Goal: Information Seeking & Learning: Check status

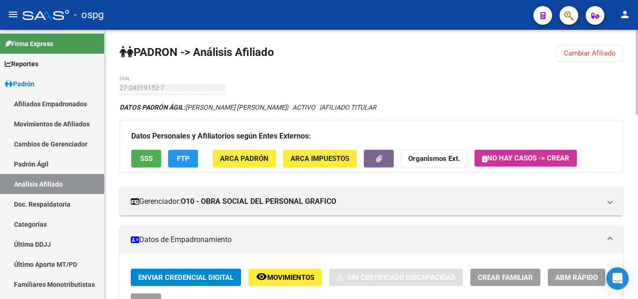
click at [593, 54] on span "Cambiar Afiliado" at bounding box center [590, 53] width 52 height 8
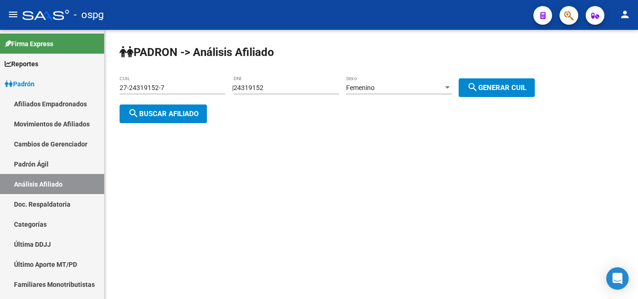
click at [290, 86] on input "24319152" at bounding box center [287, 88] width 106 height 8
drag, startPoint x: 290, startPoint y: 86, endPoint x: 209, endPoint y: 90, distance: 80.4
click at [183, 87] on app-analisis-afiliado "[PERSON_NAME] -> Análisis Afiliado 27-24319152-7 CUIL | 24319152 DNI Femenino S…" at bounding box center [331, 101] width 422 height 34
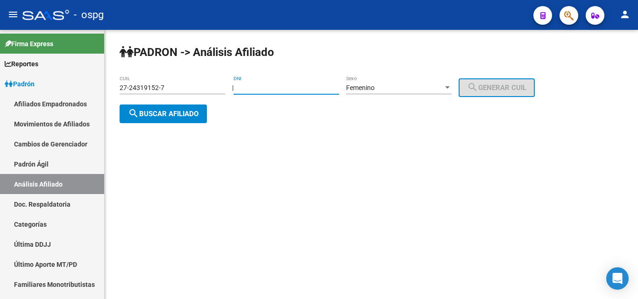
paste input "57523452"
type input "57523452"
drag, startPoint x: 508, startPoint y: 92, endPoint x: 494, endPoint y: 93, distance: 14.5
click at [504, 92] on button "search Generar CUIL" at bounding box center [497, 87] width 76 height 19
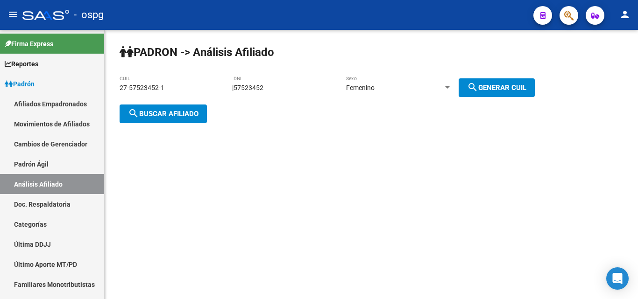
click at [190, 115] on span "search Buscar afiliado" at bounding box center [163, 114] width 71 height 8
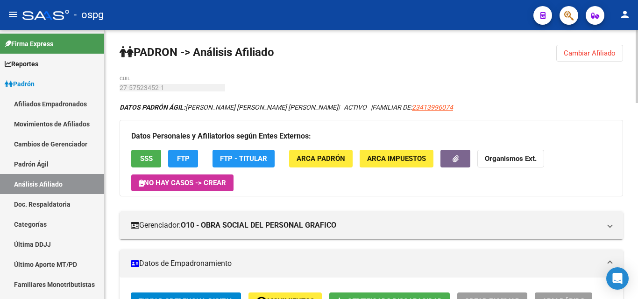
click at [176, 153] on button "FTP" at bounding box center [183, 158] width 30 height 17
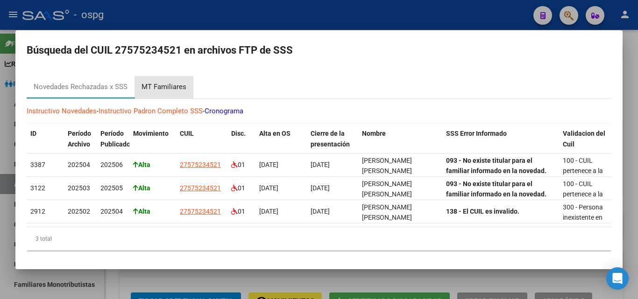
click at [171, 82] on div "MT Familiares" at bounding box center [164, 87] width 45 height 11
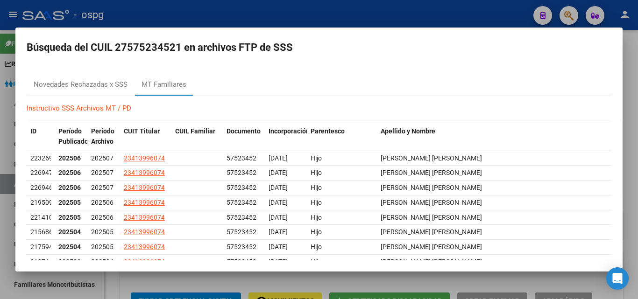
click at [267, 6] on div at bounding box center [319, 149] width 638 height 299
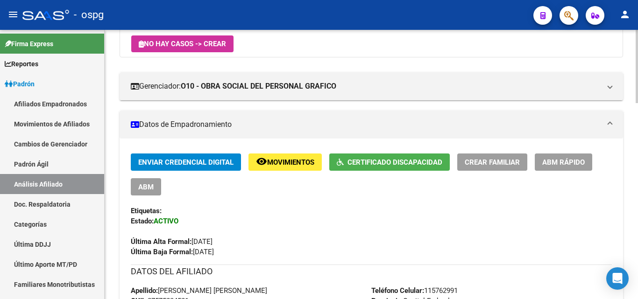
scroll to position [140, 0]
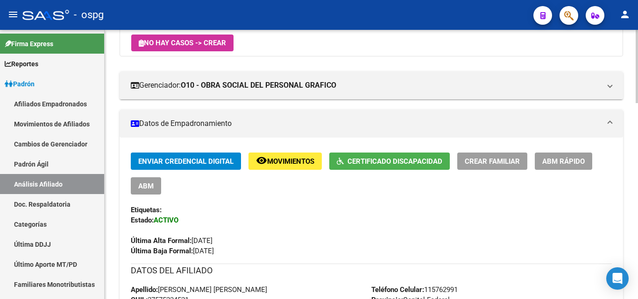
click at [402, 158] on span "Certificado Discapacidad" at bounding box center [394, 161] width 95 height 8
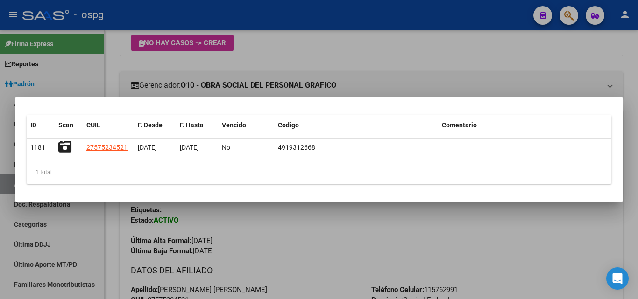
click at [492, 77] on div at bounding box center [319, 149] width 638 height 299
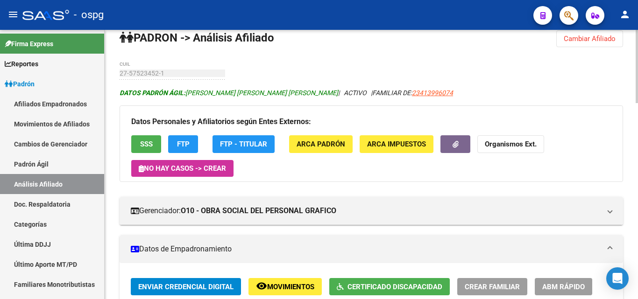
scroll to position [0, 0]
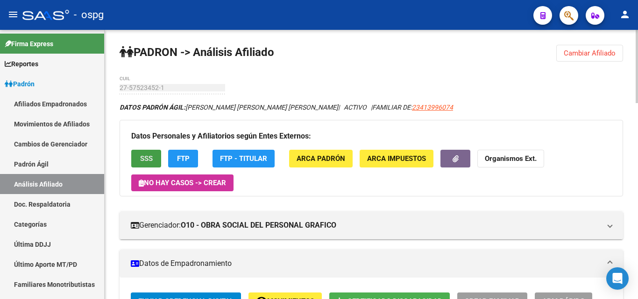
click at [142, 150] on button "SSS" at bounding box center [146, 158] width 30 height 17
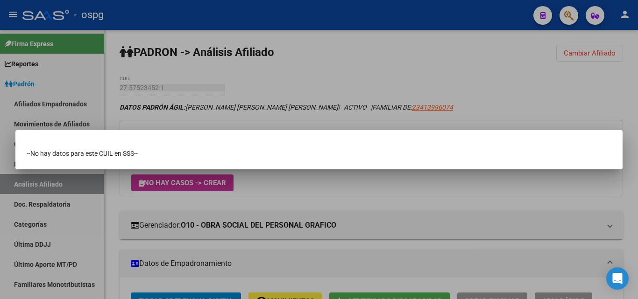
click at [532, 87] on div at bounding box center [319, 149] width 638 height 299
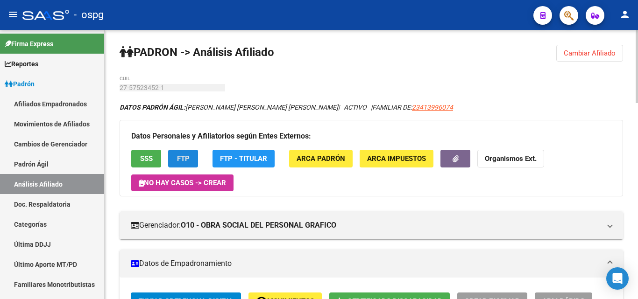
click at [175, 157] on button "FTP" at bounding box center [183, 158] width 30 height 17
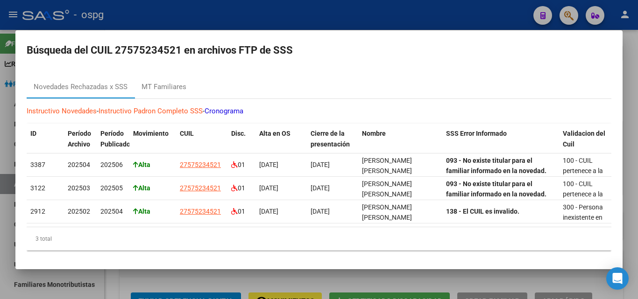
click at [341, 285] on div at bounding box center [319, 149] width 638 height 299
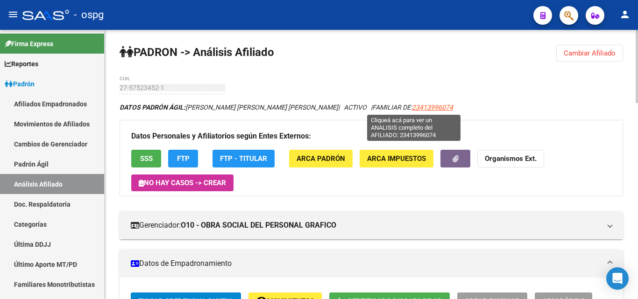
click at [412, 107] on span "23413996074" at bounding box center [432, 107] width 41 height 7
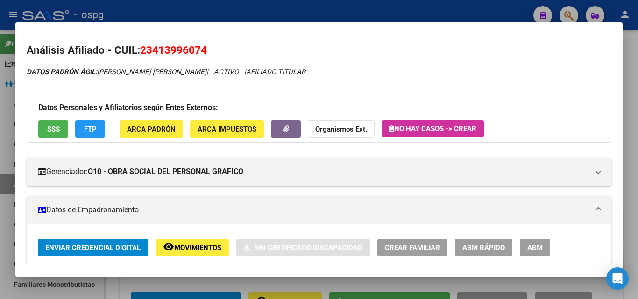
click at [58, 126] on span "SSS" at bounding box center [53, 129] width 13 height 8
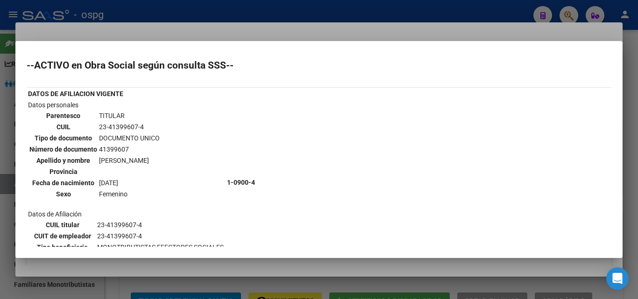
click at [338, 26] on div at bounding box center [319, 149] width 638 height 299
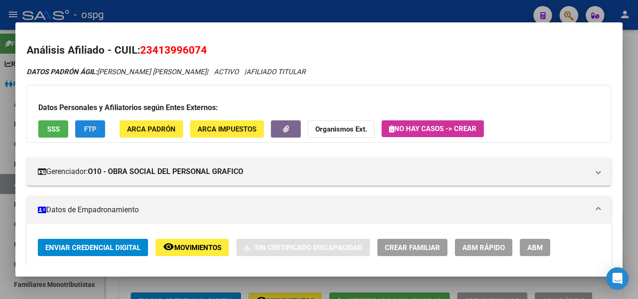
click at [90, 129] on span "FTP" at bounding box center [90, 129] width 13 height 8
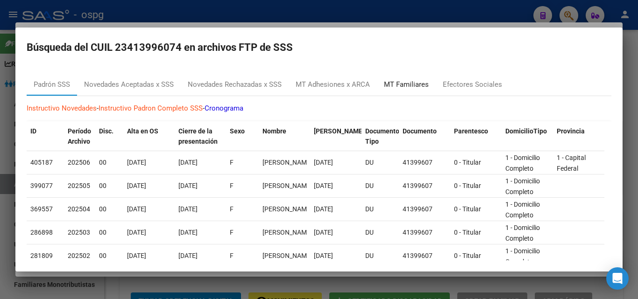
click at [413, 85] on div "MT Familiares" at bounding box center [406, 84] width 45 height 11
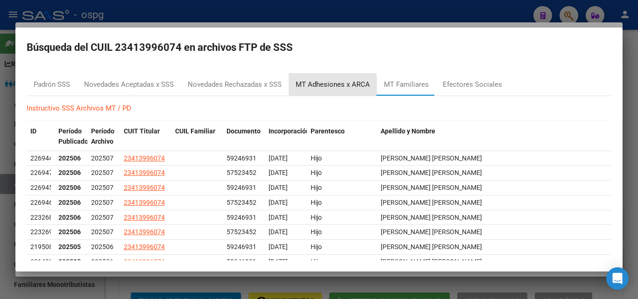
click at [314, 90] on div "MT Adhesiones x ARCA" at bounding box center [333, 84] width 74 height 11
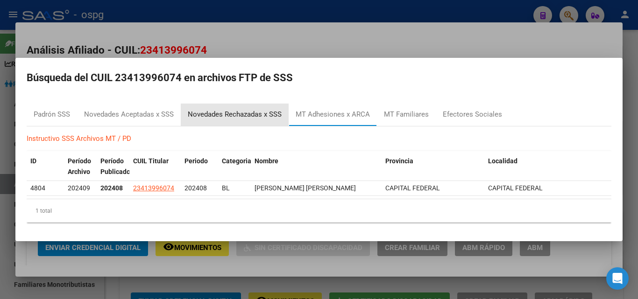
click at [211, 116] on div "Novedades Rechazadas x SSS" at bounding box center [235, 114] width 94 height 11
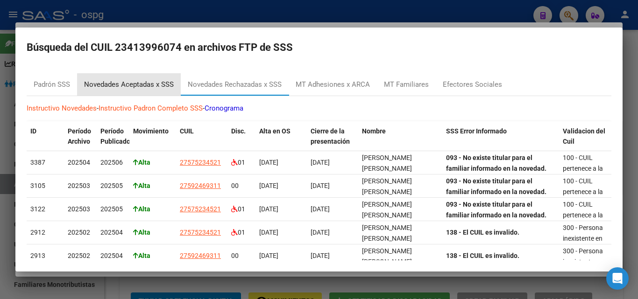
drag, startPoint x: 130, startPoint y: 88, endPoint x: 135, endPoint y: 87, distance: 5.2
click at [132, 87] on div "Novedades Aceptadas x SSS" at bounding box center [129, 84] width 90 height 11
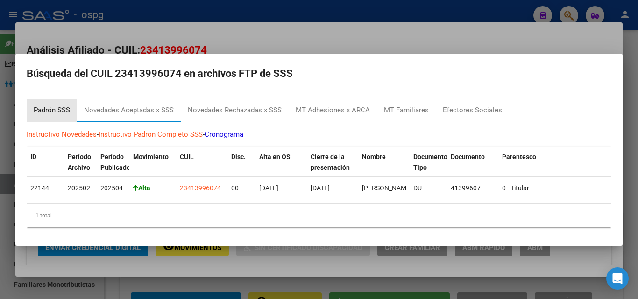
click at [57, 105] on div "Padrón SSS" at bounding box center [52, 110] width 36 height 11
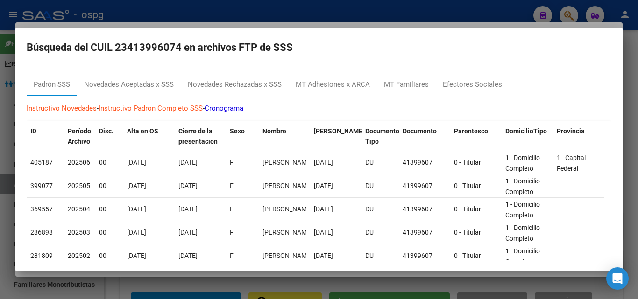
click at [295, 23] on div at bounding box center [319, 149] width 638 height 299
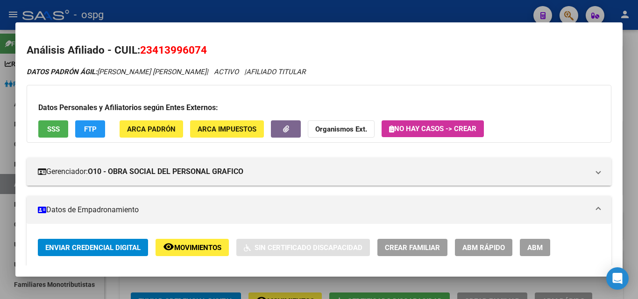
click at [633, 76] on div at bounding box center [319, 149] width 638 height 299
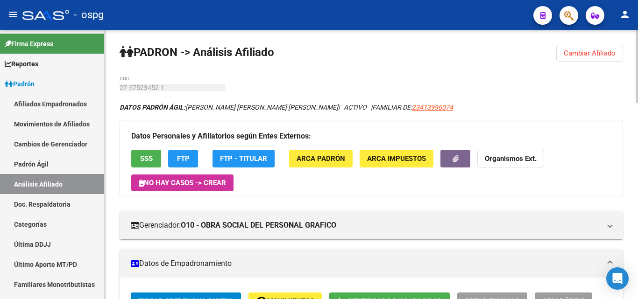
click at [141, 96] on div "27-57523452-1 CUIL" at bounding box center [173, 89] width 106 height 27
click at [522, 158] on strong "Organismos Ext." at bounding box center [511, 159] width 52 height 8
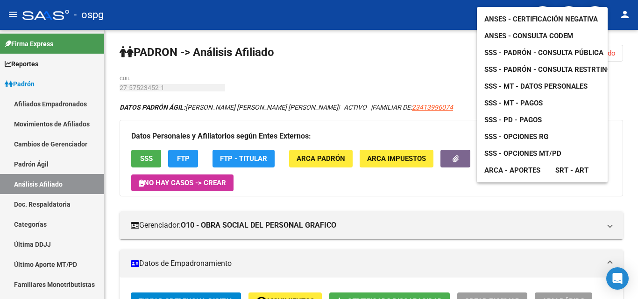
click at [550, 32] on span "ANSES - Consulta CODEM" at bounding box center [528, 36] width 89 height 8
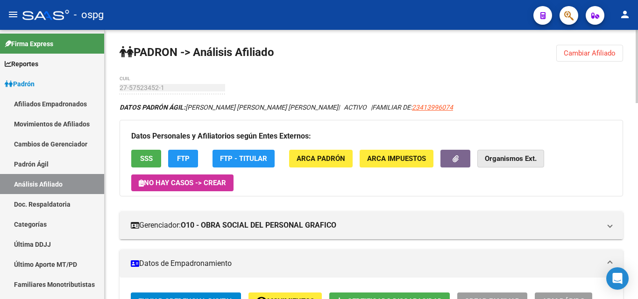
click at [506, 157] on strong "Organismos Ext." at bounding box center [511, 159] width 52 height 8
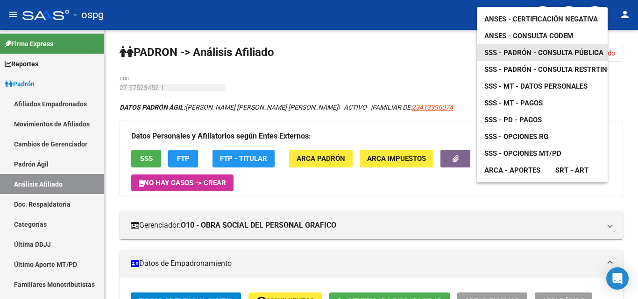
click at [568, 49] on span "SSS - Padrón - Consulta Pública" at bounding box center [543, 53] width 119 height 8
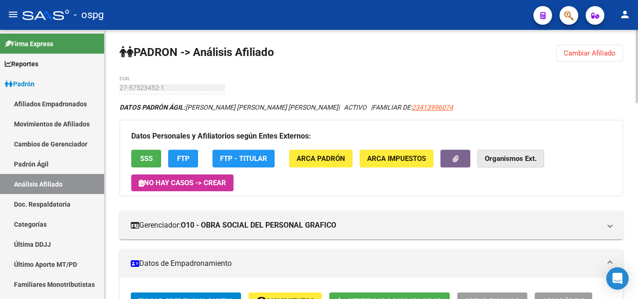
click at [509, 158] on strong "Organismos Ext." at bounding box center [511, 159] width 52 height 8
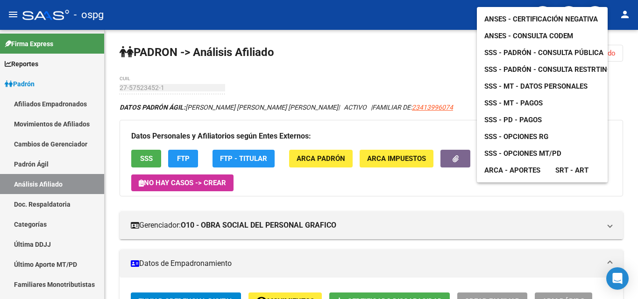
click at [401, 62] on div at bounding box center [319, 149] width 638 height 299
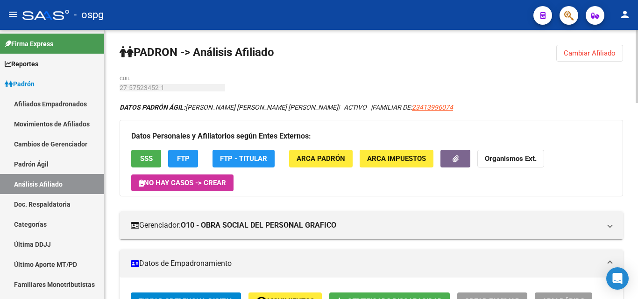
click at [533, 162] on strong "Organismos Ext." at bounding box center [511, 159] width 52 height 8
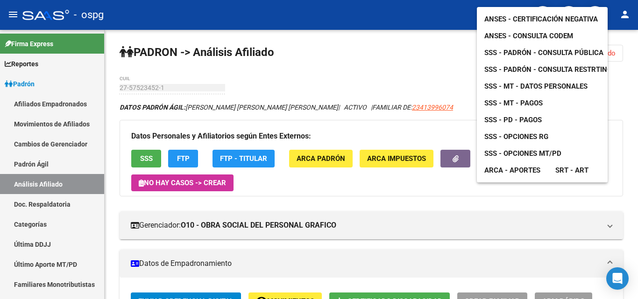
click at [534, 82] on span "SSS - MT - Datos Personales" at bounding box center [535, 86] width 103 height 8
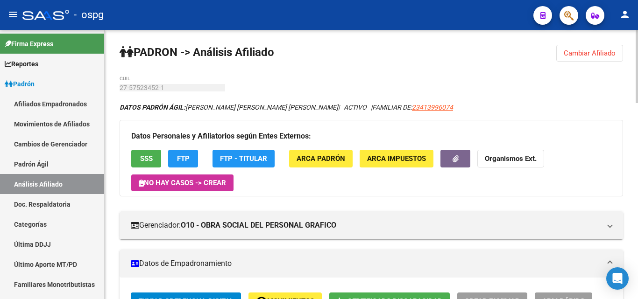
drag, startPoint x: 621, startPoint y: 58, endPoint x: 601, endPoint y: 53, distance: 20.3
click at [617, 56] on button "Cambiar Afiliado" at bounding box center [589, 53] width 67 height 17
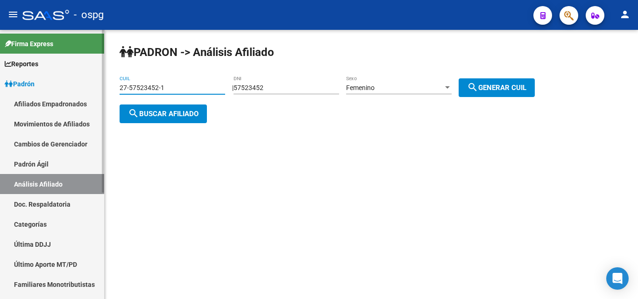
drag, startPoint x: 142, startPoint y: 86, endPoint x: 66, endPoint y: 89, distance: 76.2
click at [59, 86] on mat-sidenav-container "Firma Express Reportes Ingresos Devengados Análisis Histórico Detalles Transfer…" at bounding box center [319, 164] width 638 height 269
paste input "23058572-0"
type input "27-23058572-0"
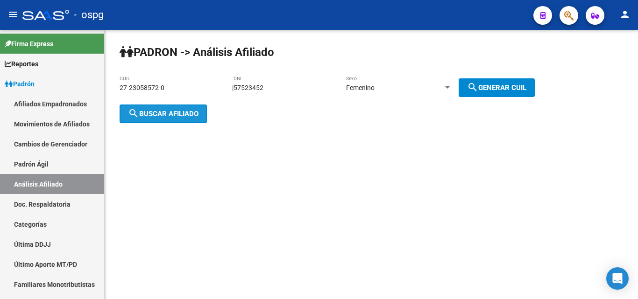
click at [173, 115] on span "search Buscar afiliado" at bounding box center [163, 114] width 71 height 8
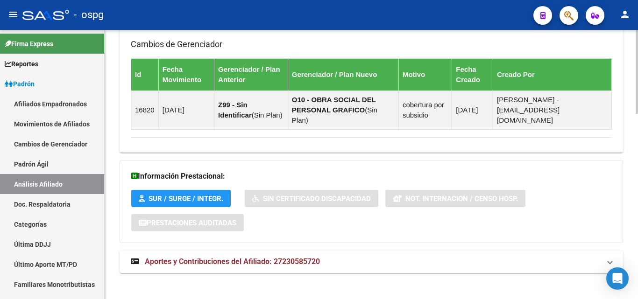
scroll to position [596, 0]
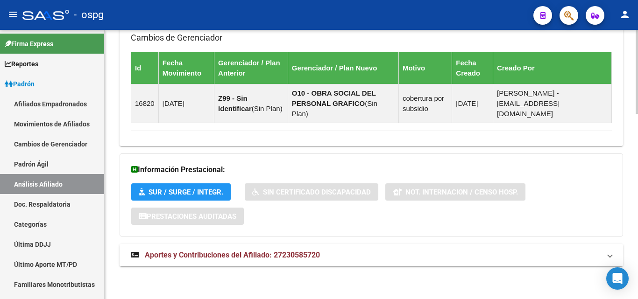
click at [246, 251] on span "Aportes y Contribuciones del Afiliado: 27230585720" at bounding box center [232, 255] width 175 height 9
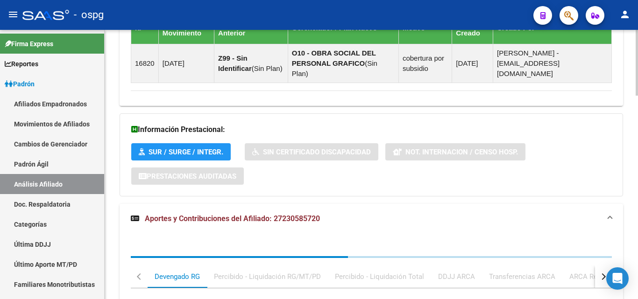
scroll to position [689, 0]
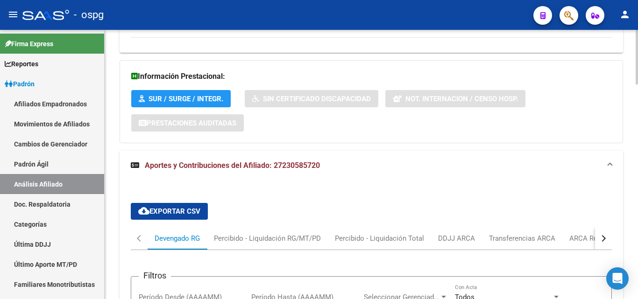
click at [600, 237] on div "button" at bounding box center [602, 238] width 7 height 7
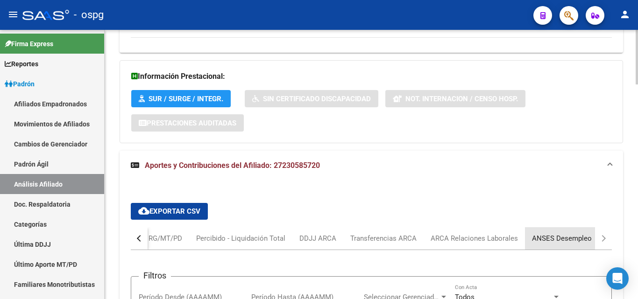
drag, startPoint x: 584, startPoint y: 240, endPoint x: 579, endPoint y: 237, distance: 5.6
click at [584, 240] on div "ANSES Desempleo" at bounding box center [562, 239] width 60 height 10
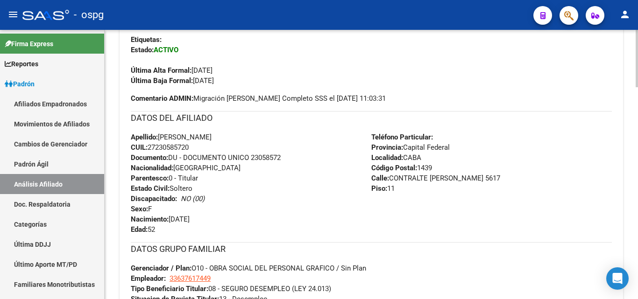
scroll to position [277, 0]
